Goal: Task Accomplishment & Management: Complete application form

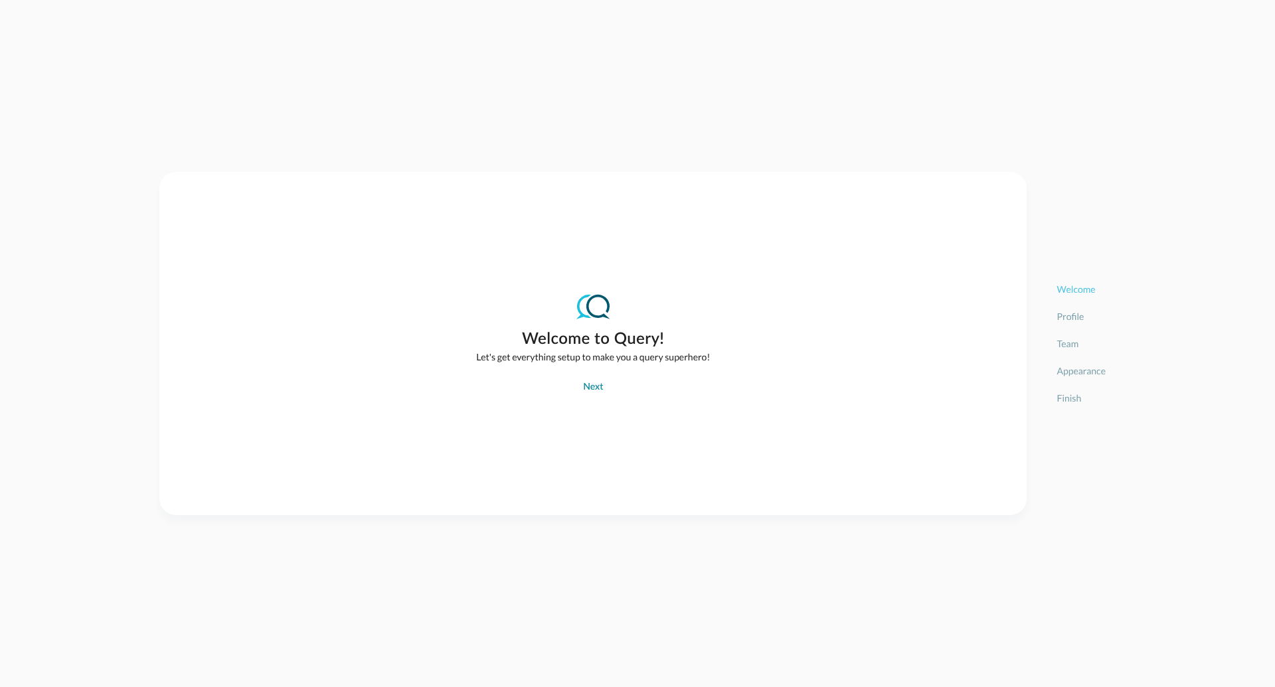
click at [588, 391] on button "Next" at bounding box center [593, 387] width 36 height 21
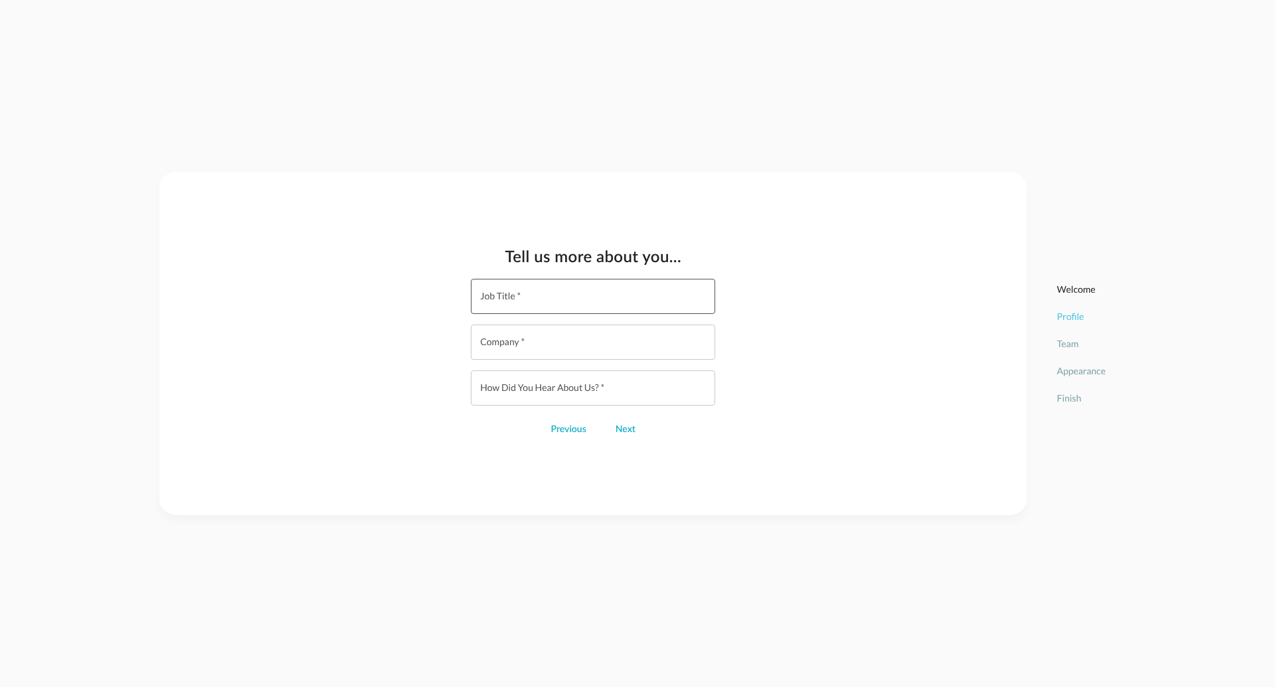
click at [517, 303] on input "Job Title   *" at bounding box center [597, 296] width 236 height 35
type input "Product Manager"
click at [518, 331] on input "Company   *" at bounding box center [597, 342] width 236 height 35
type input "Query"
click at [547, 387] on input "How did you hear about us?   *" at bounding box center [597, 388] width 236 height 35
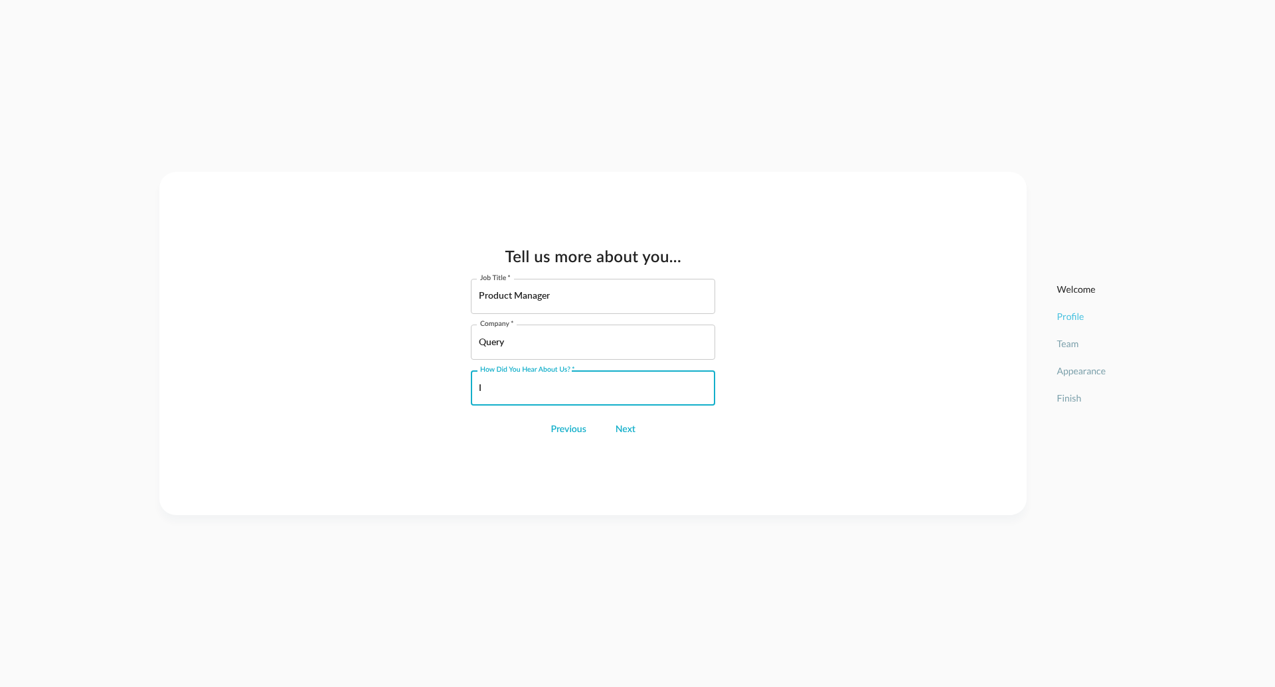
type input "I"
type input "Linked In"
click at [617, 430] on button "Next" at bounding box center [626, 429] width 36 height 21
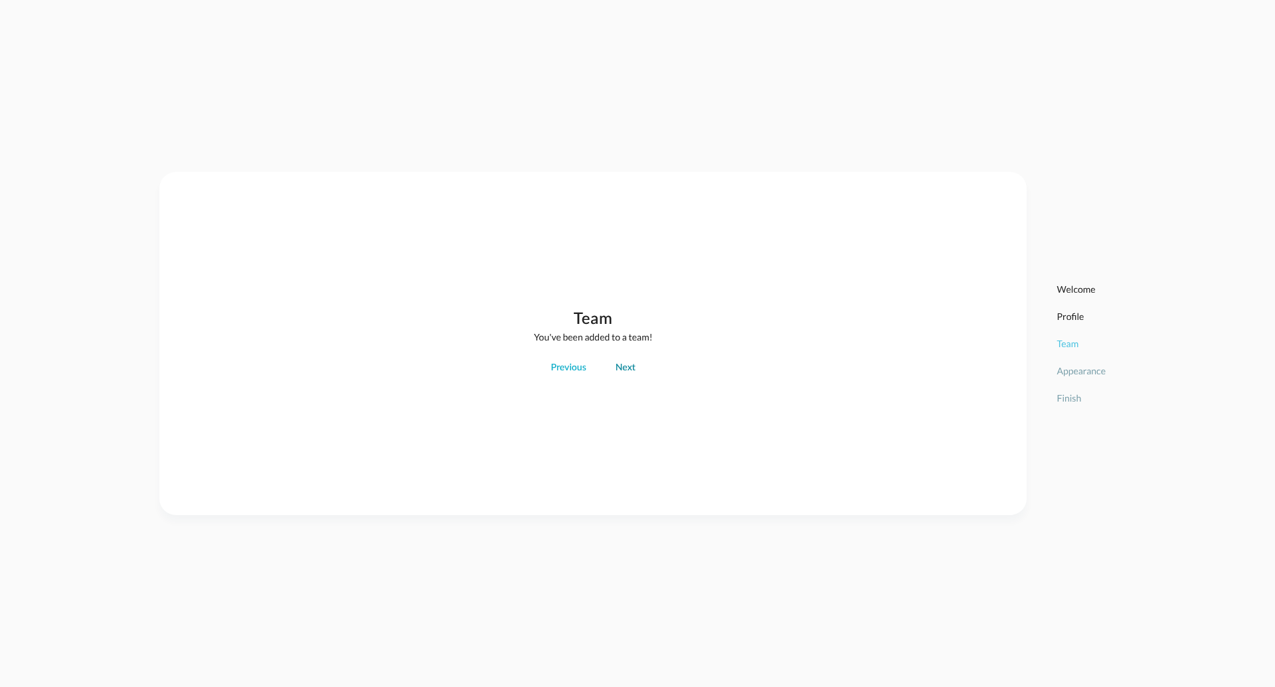
click at [628, 367] on button "Next" at bounding box center [626, 367] width 36 height 21
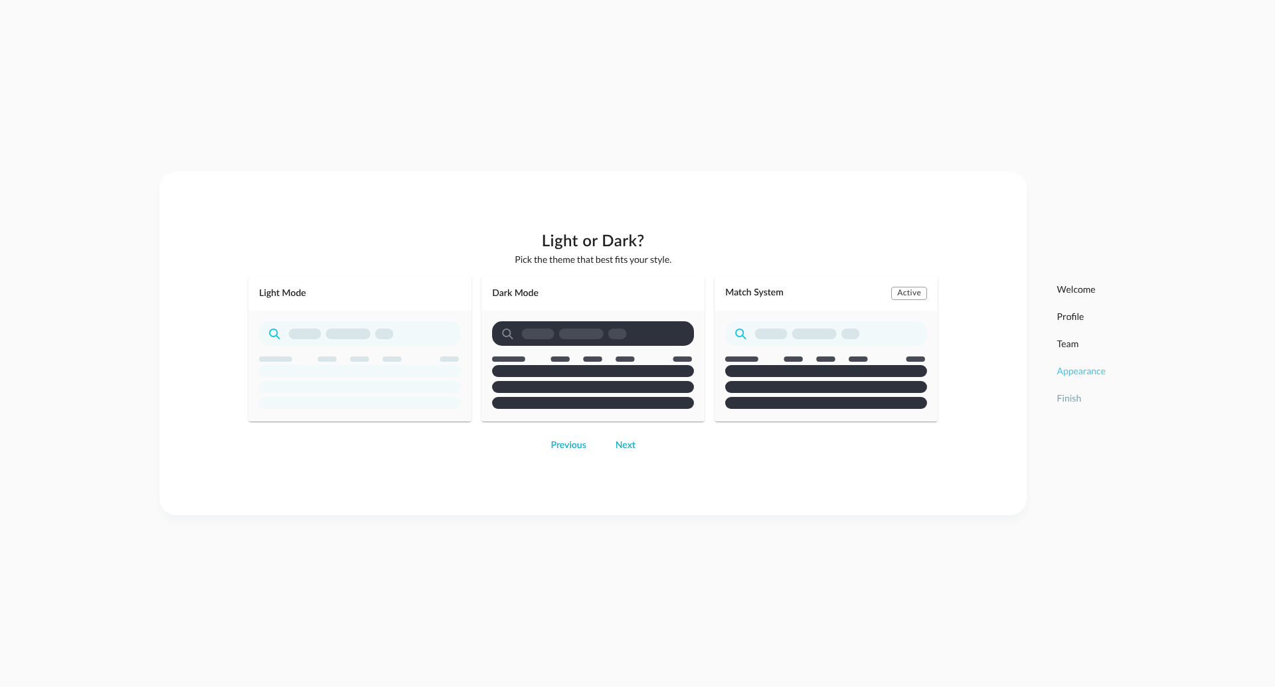
click at [764, 324] on div "Match System Active" at bounding box center [826, 348] width 223 height 145
click at [796, 350] on div "Match System Active" at bounding box center [826, 348] width 223 height 145
click at [629, 449] on button "Next" at bounding box center [626, 445] width 36 height 21
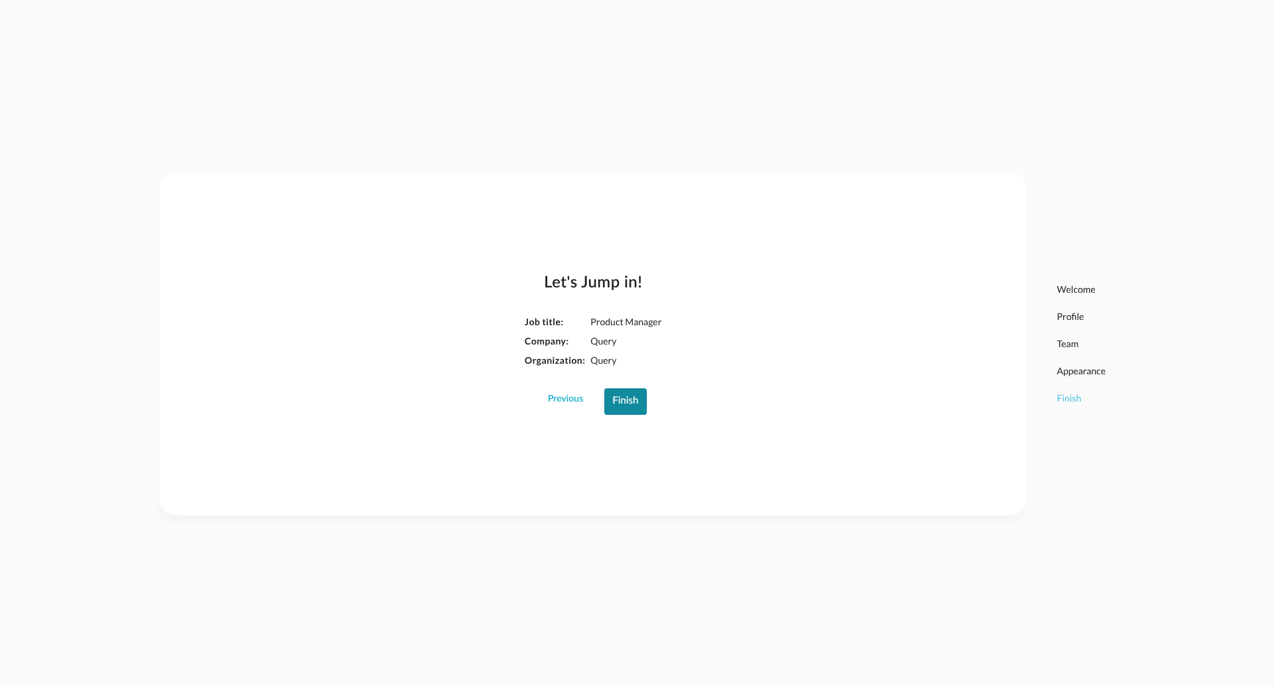
click at [633, 402] on button "Finish" at bounding box center [625, 402] width 42 height 27
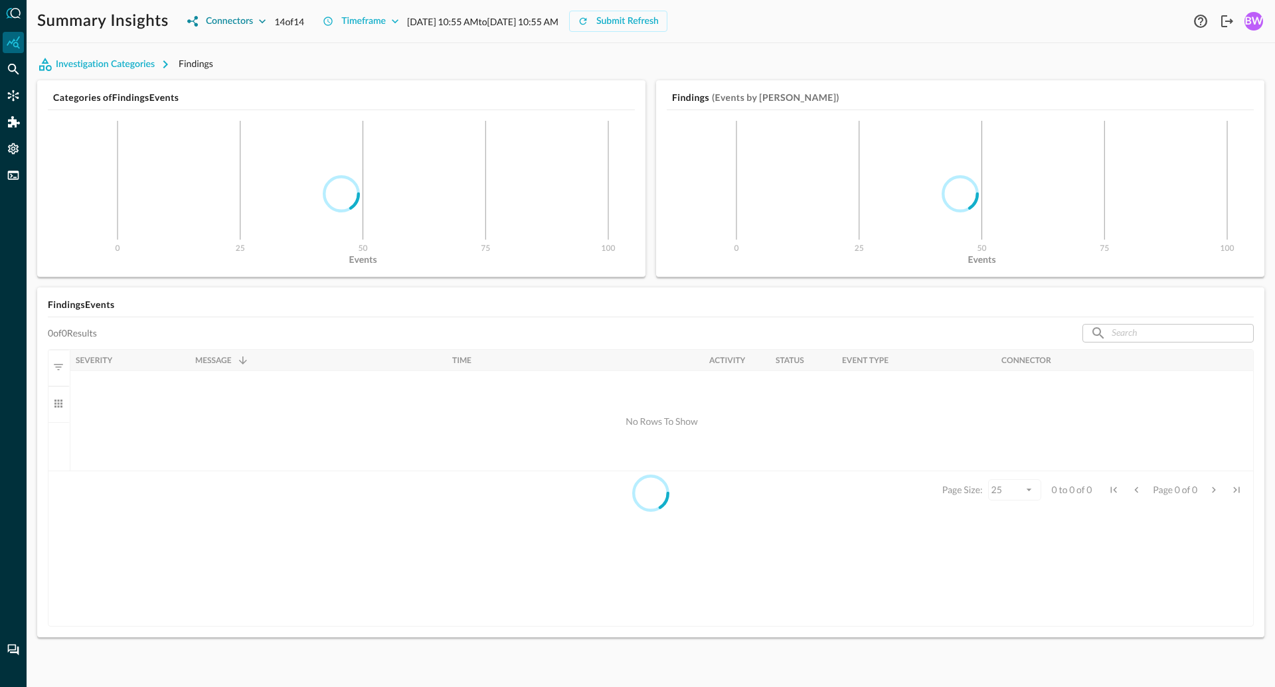
click at [265, 19] on icon "button" at bounding box center [262, 21] width 13 height 13
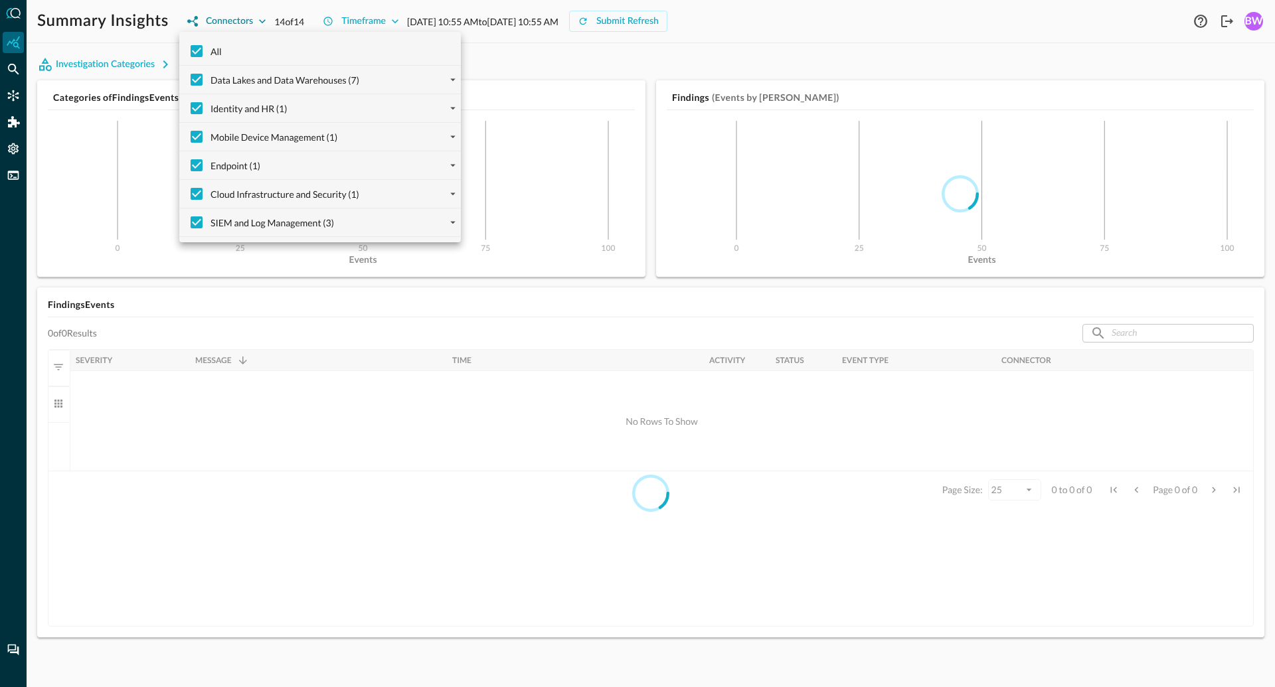
click at [265, 19] on div at bounding box center [637, 343] width 1275 height 687
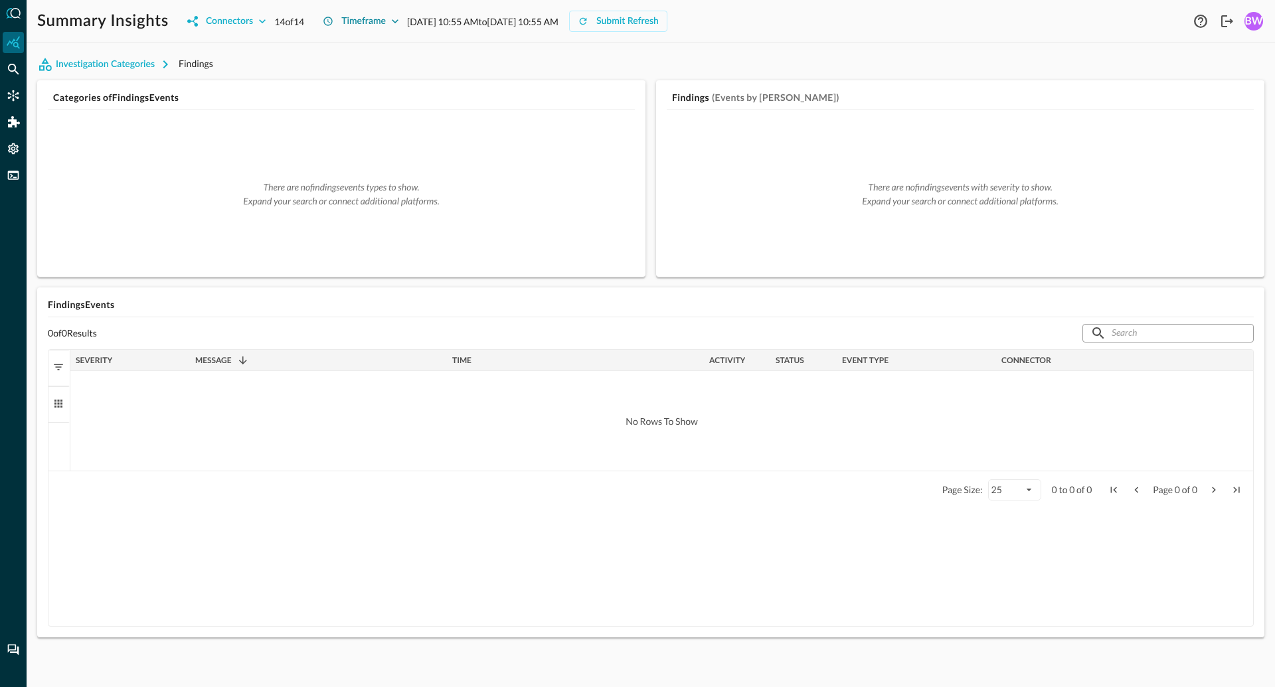
click at [363, 18] on button "Timeframe" at bounding box center [361, 21] width 92 height 21
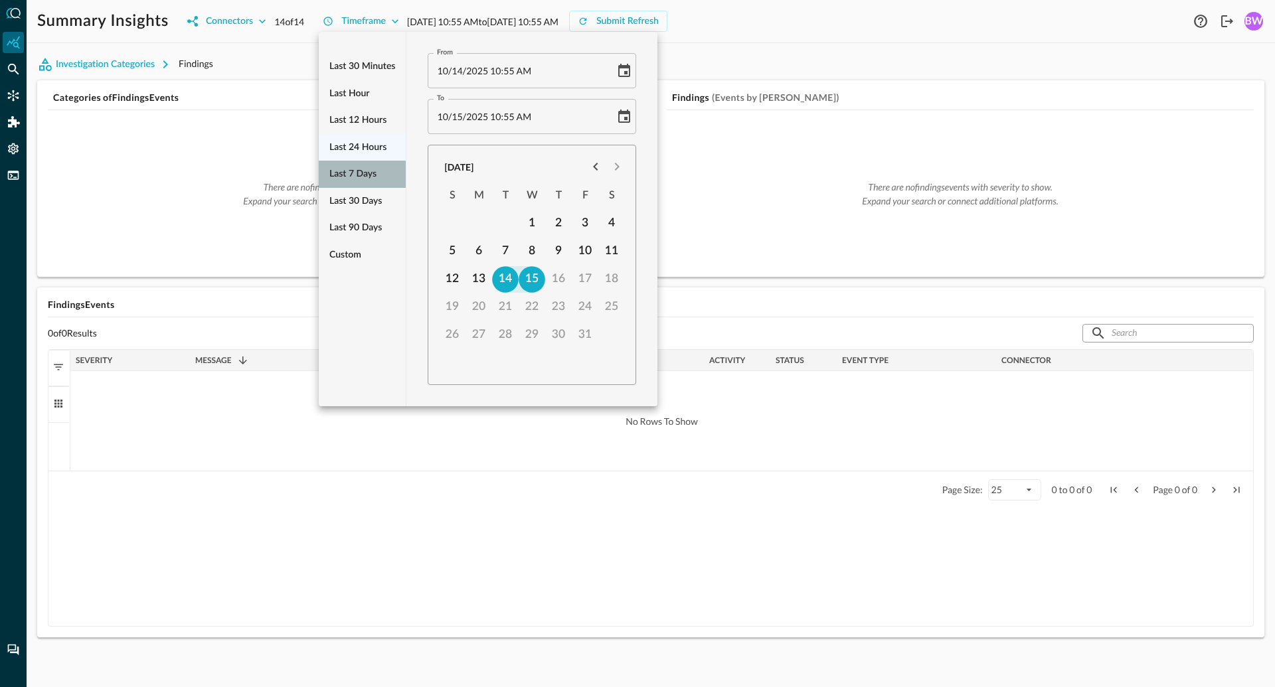
click at [369, 173] on span "Last 7 days" at bounding box center [352, 174] width 47 height 17
type input "[DATE] 10:56 AM"
click at [696, 67] on div at bounding box center [637, 343] width 1275 height 687
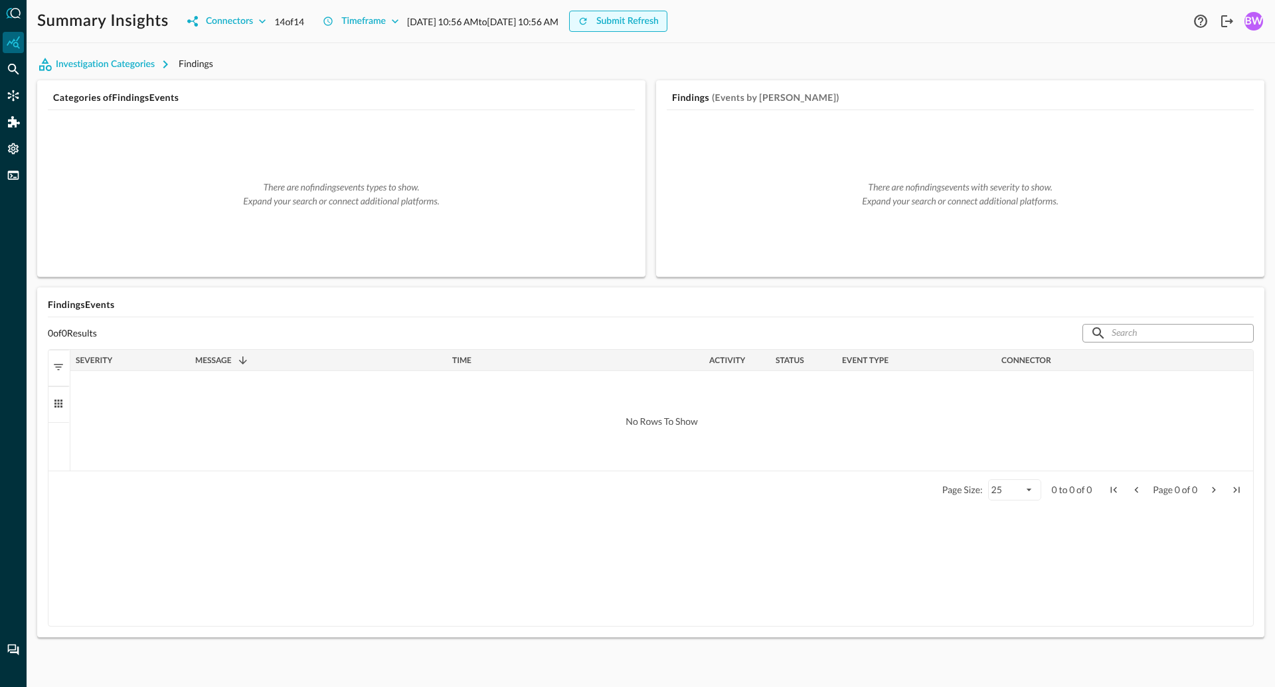
click at [667, 26] on button "Submit Refresh" at bounding box center [618, 21] width 98 height 21
click at [391, 21] on icon "button" at bounding box center [395, 21] width 13 height 13
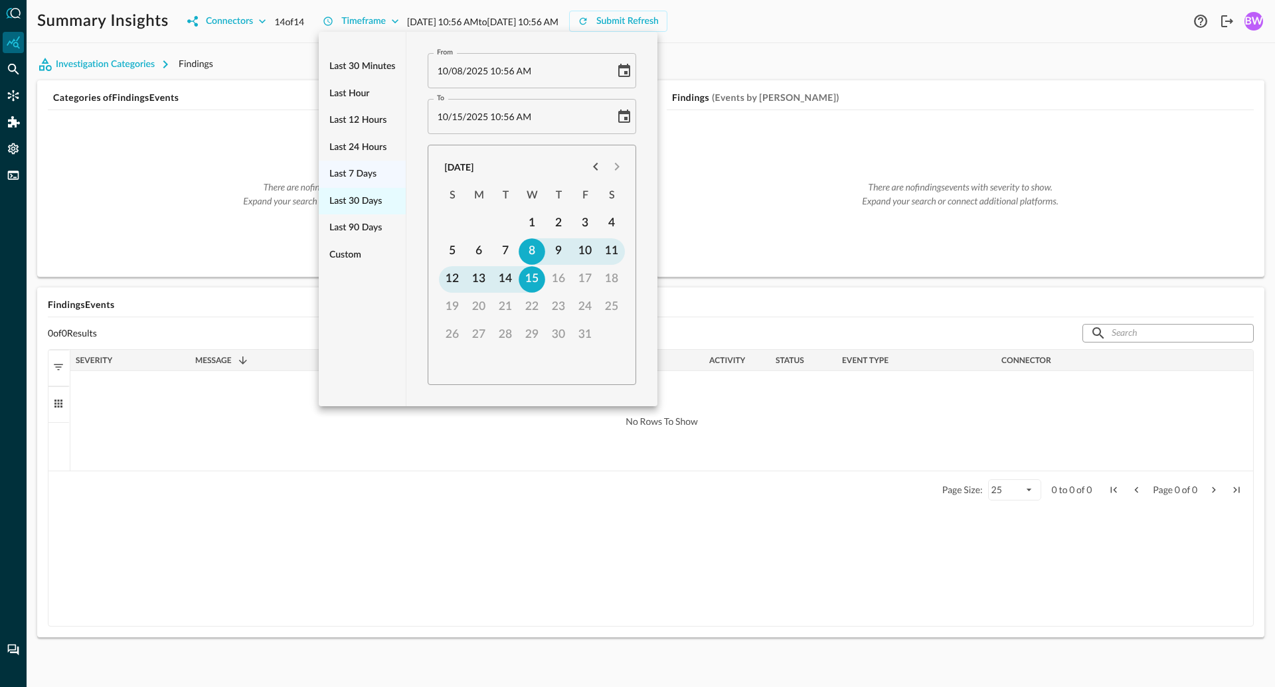
click at [351, 199] on span "Last 30 days" at bounding box center [355, 201] width 52 height 17
type input "[DATE] 10:57 AM"
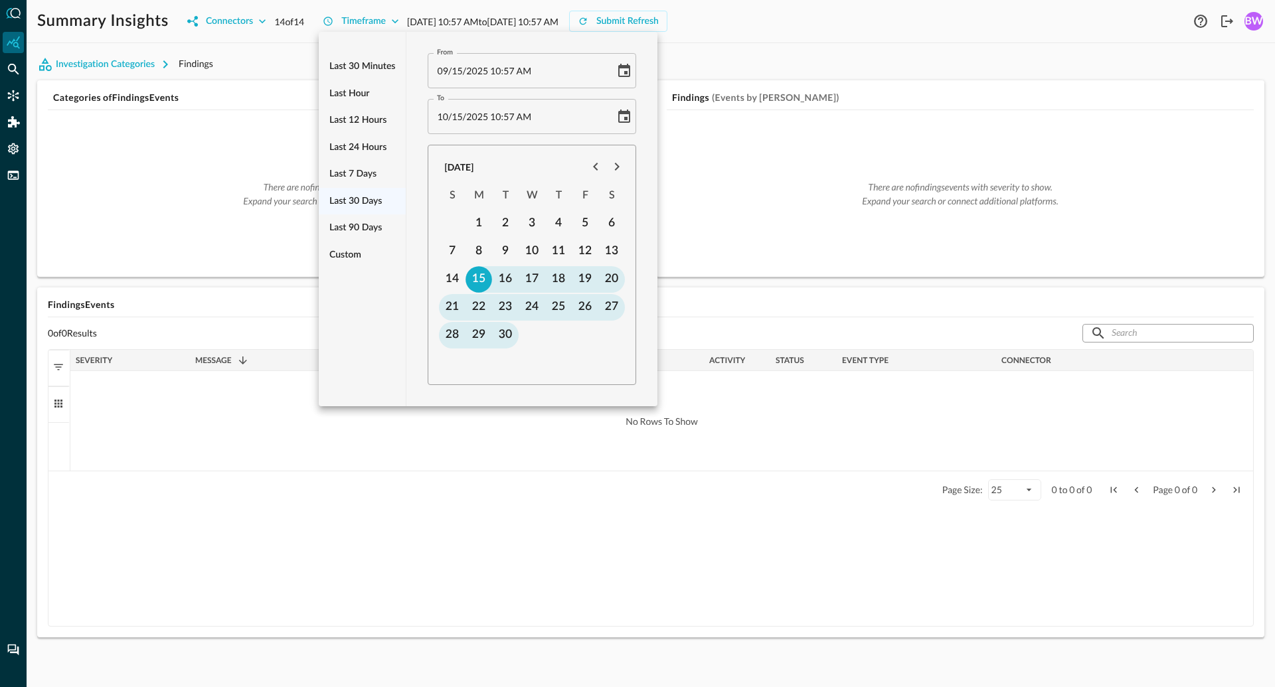
click at [723, 39] on div at bounding box center [637, 343] width 1275 height 687
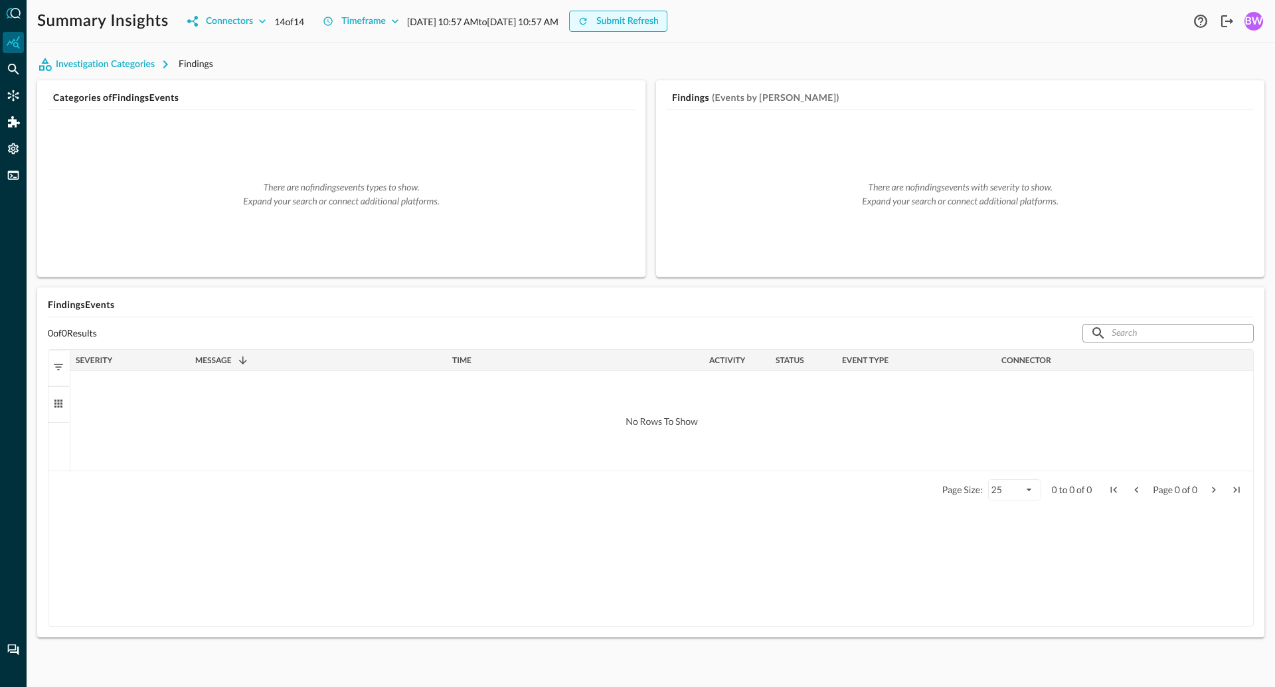
click at [667, 23] on button "Submit Refresh" at bounding box center [618, 21] width 98 height 21
click at [13, 96] on icon "Connectors" at bounding box center [13, 95] width 11 height 11
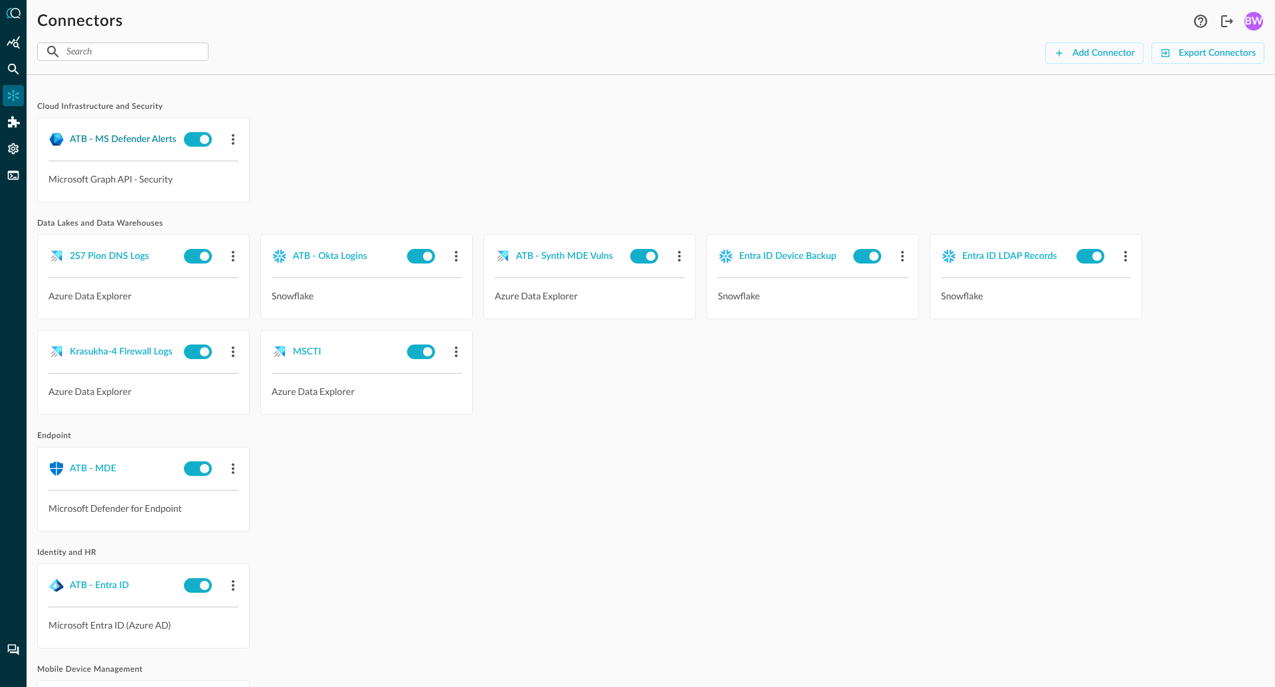
click at [132, 143] on div "ATB - MS Defender Alerts" at bounding box center [123, 139] width 106 height 17
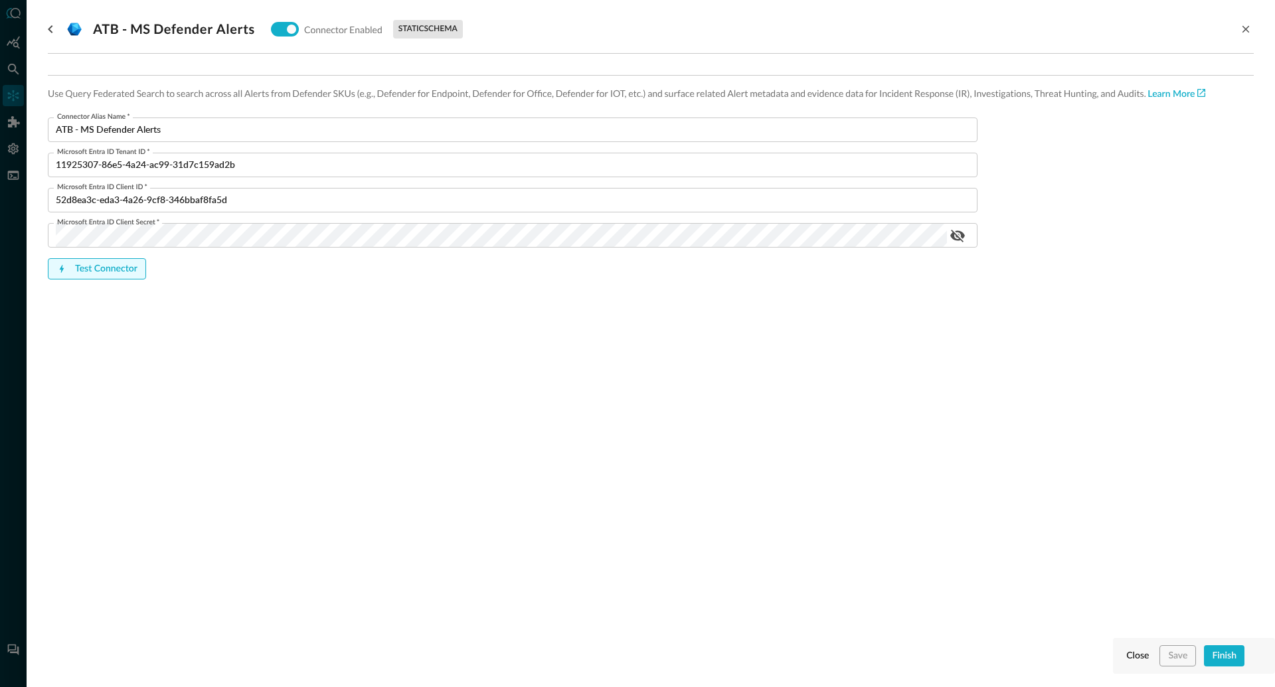
click at [93, 271] on button "Test Connector" at bounding box center [97, 268] width 98 height 21
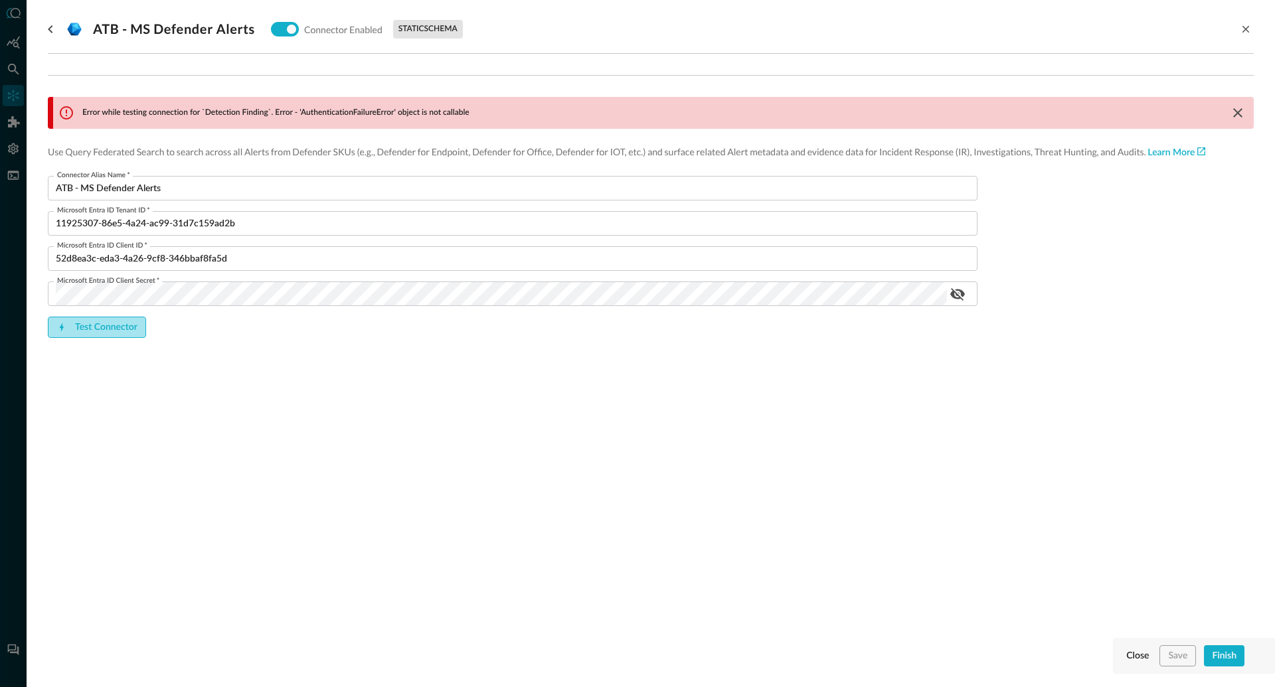
click at [107, 327] on button "Test Connector" at bounding box center [97, 327] width 98 height 21
click at [47, 29] on icon "go back" at bounding box center [51, 29] width 16 height 16
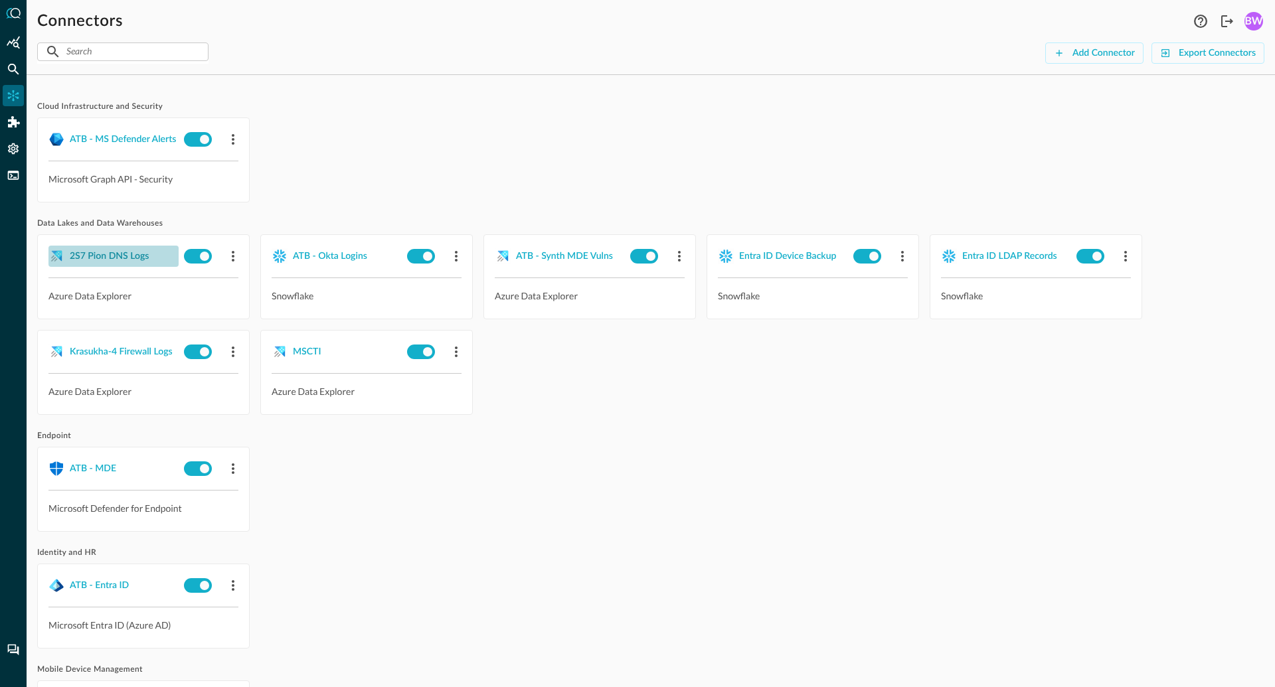
click at [112, 253] on div "2S7 Pion DNS Logs" at bounding box center [109, 256] width 79 height 17
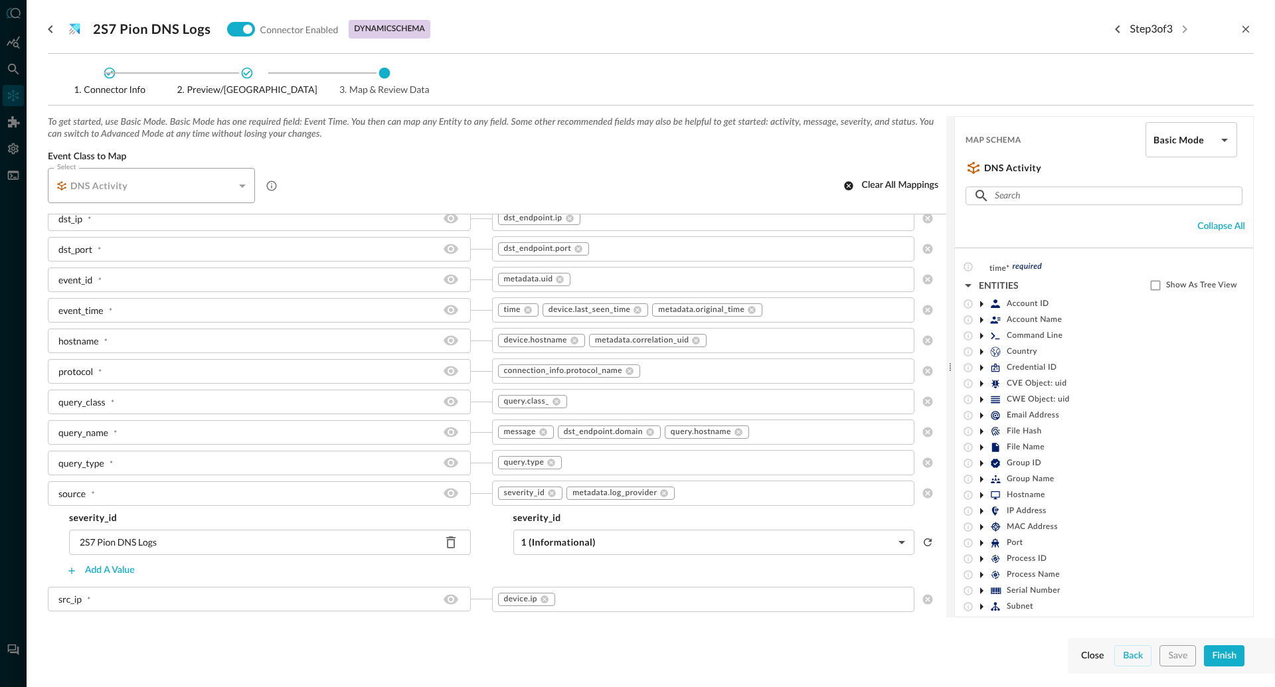
scroll to position [1642, 0]
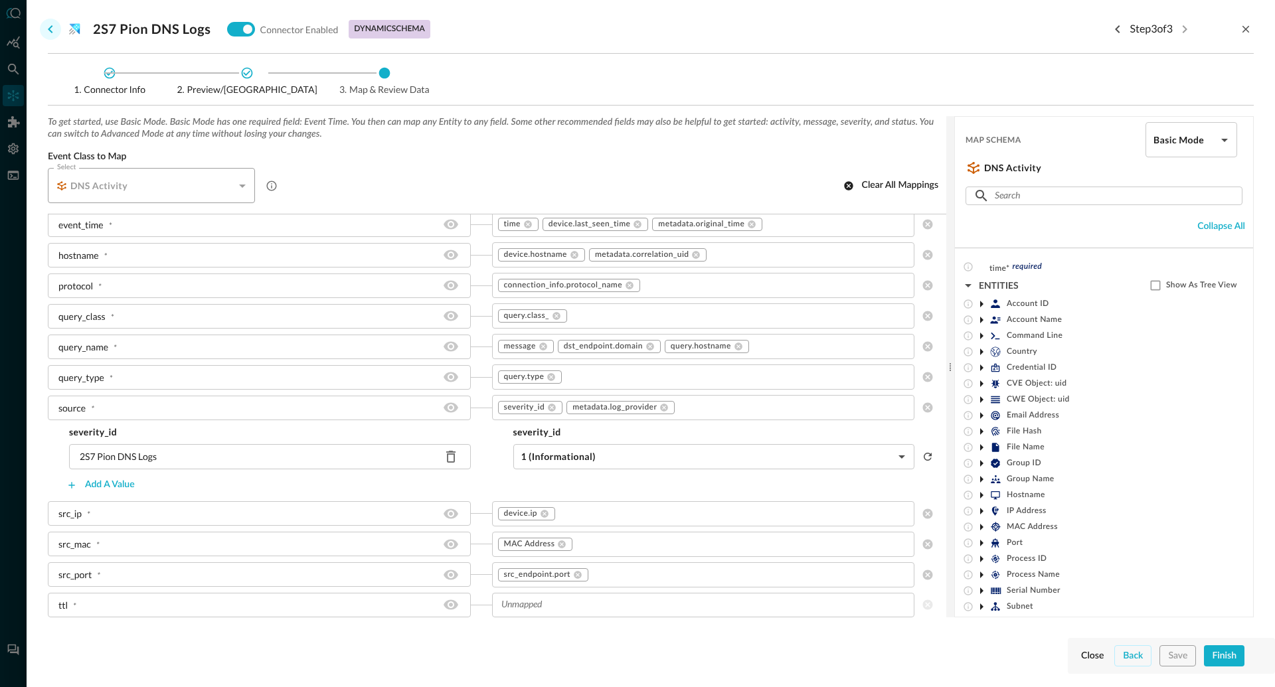
click at [50, 25] on icon "go back" at bounding box center [51, 29] width 16 height 16
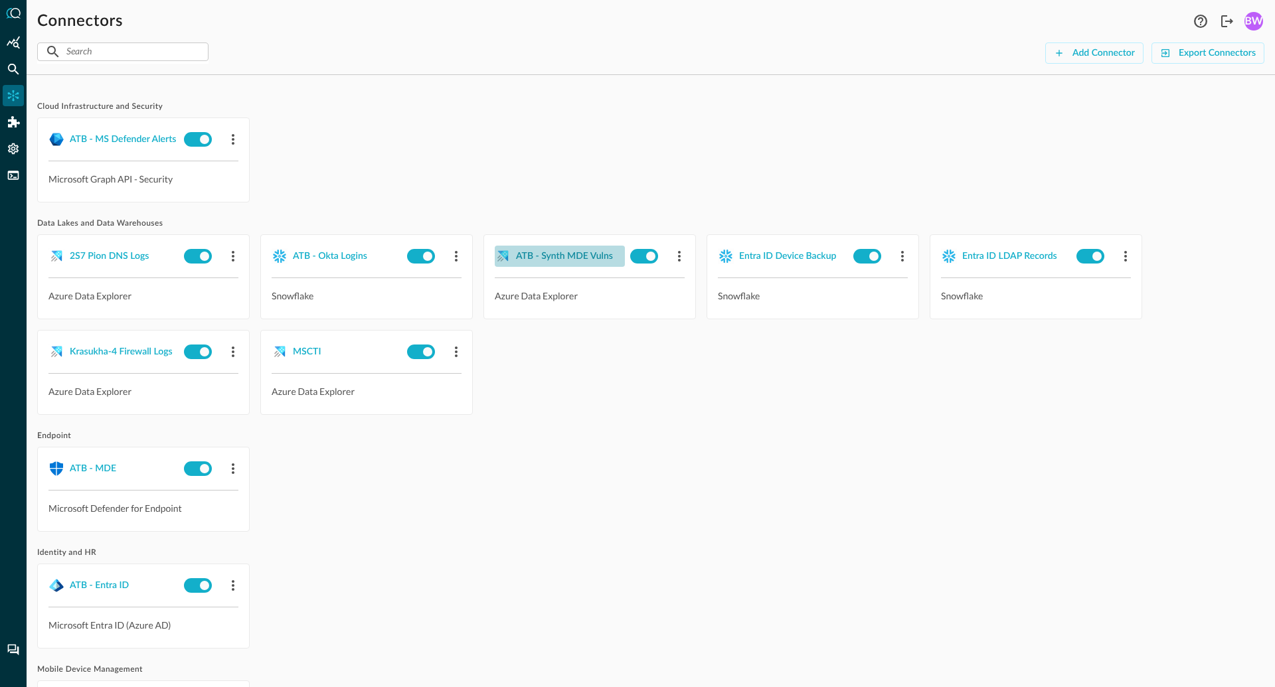
click at [556, 252] on div "ATB - Synth MDE Vulns" at bounding box center [564, 256] width 97 height 17
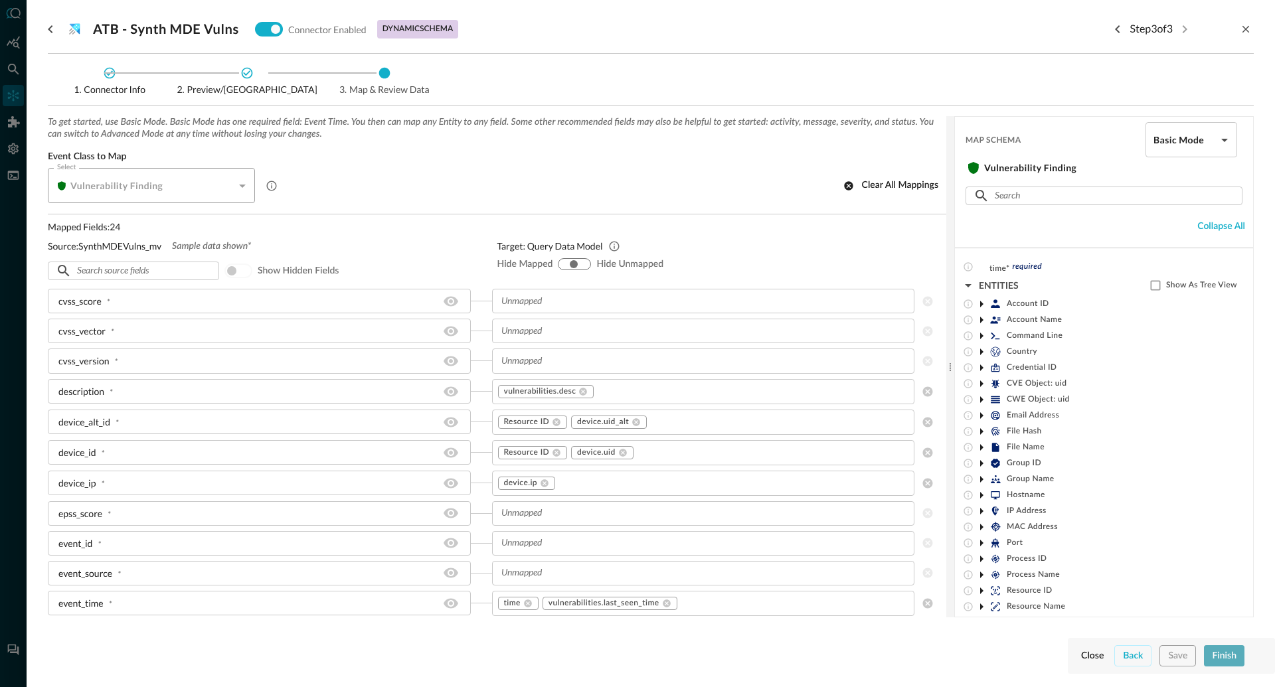
click at [1225, 659] on button "Finish" at bounding box center [1224, 656] width 41 height 21
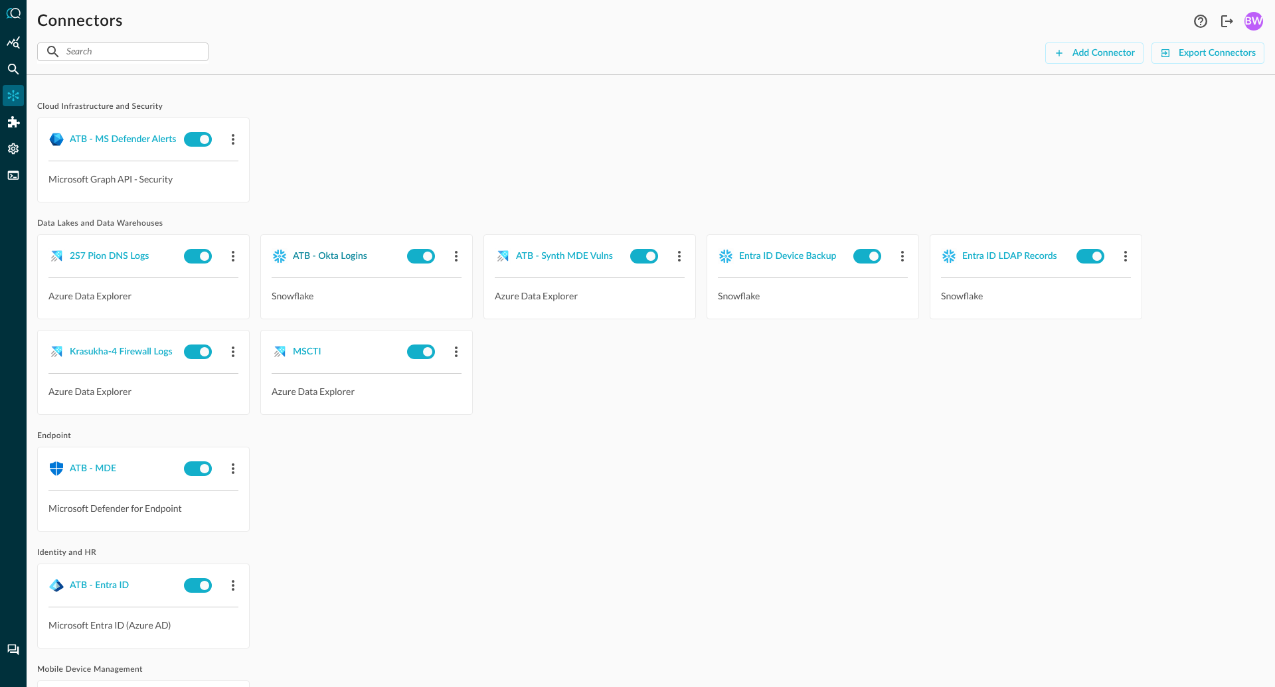
click at [325, 252] on div "ATB - Okta Logins" at bounding box center [330, 256] width 74 height 17
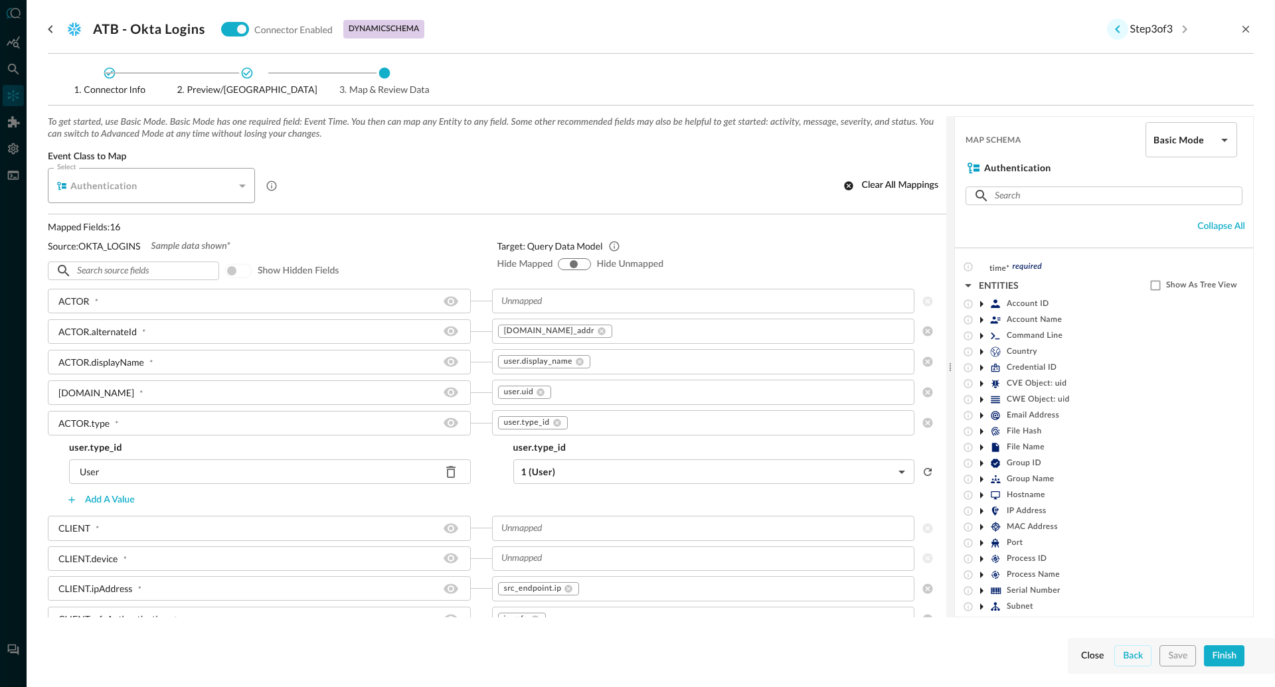
click at [1115, 29] on icon "Previous step" at bounding box center [1118, 29] width 16 height 16
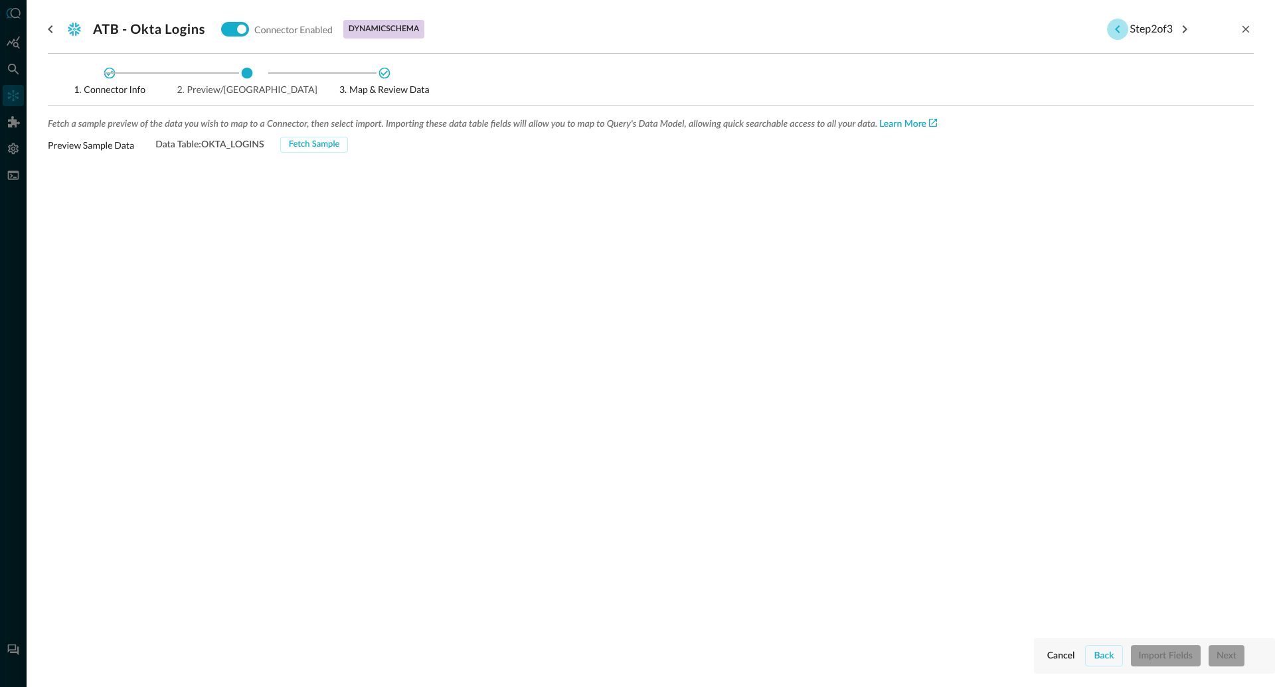
click at [1115, 29] on icon "Previous step" at bounding box center [1118, 29] width 16 height 16
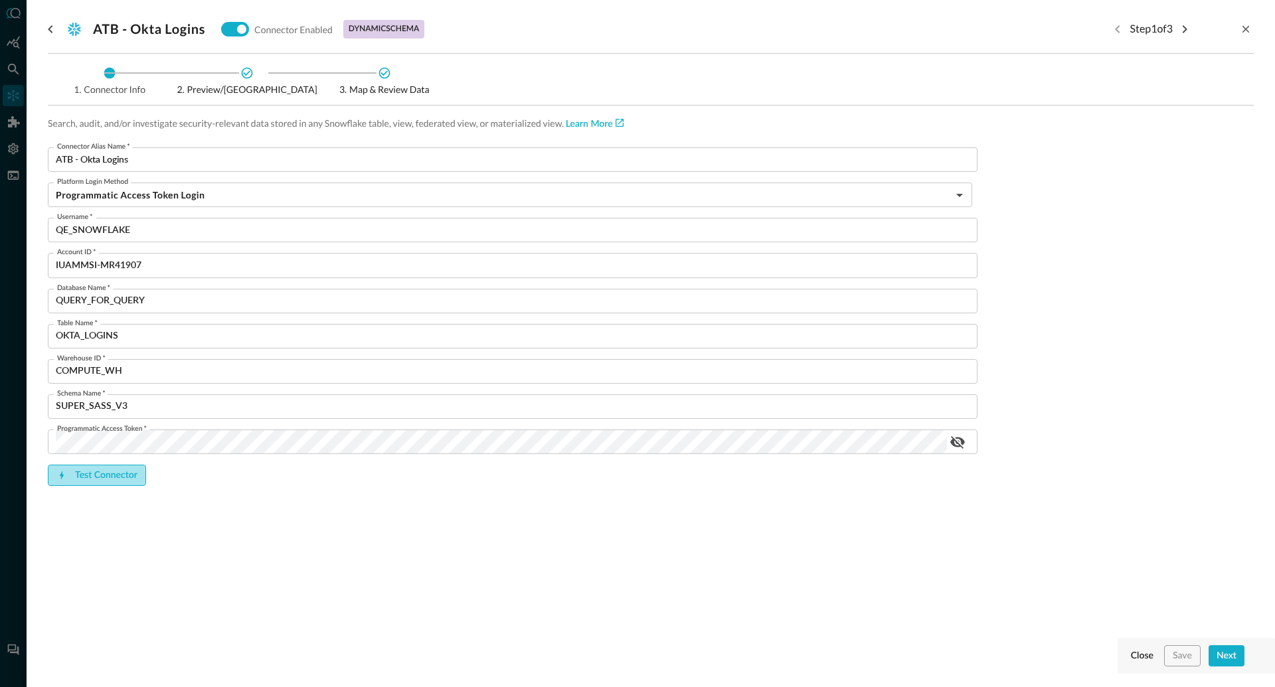
click at [97, 478] on button "Test Connector" at bounding box center [97, 475] width 98 height 21
